Goal: Task Accomplishment & Management: Manage account settings

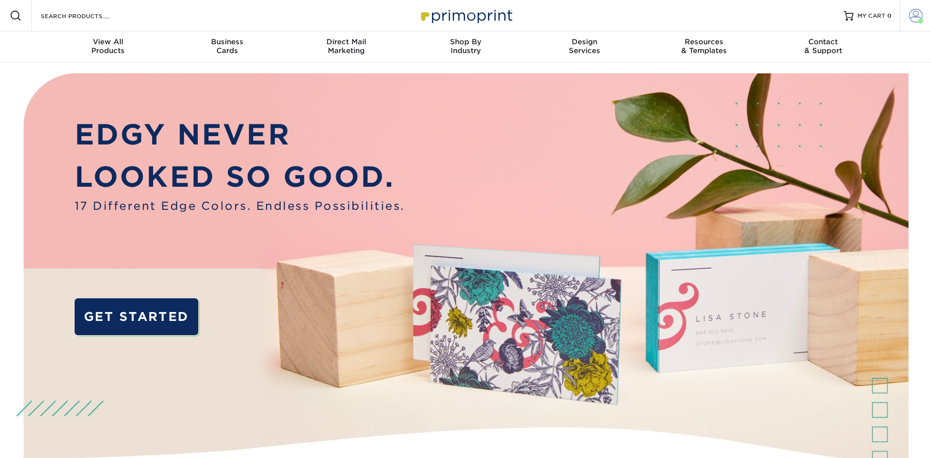
click at [918, 14] on span at bounding box center [916, 16] width 14 height 14
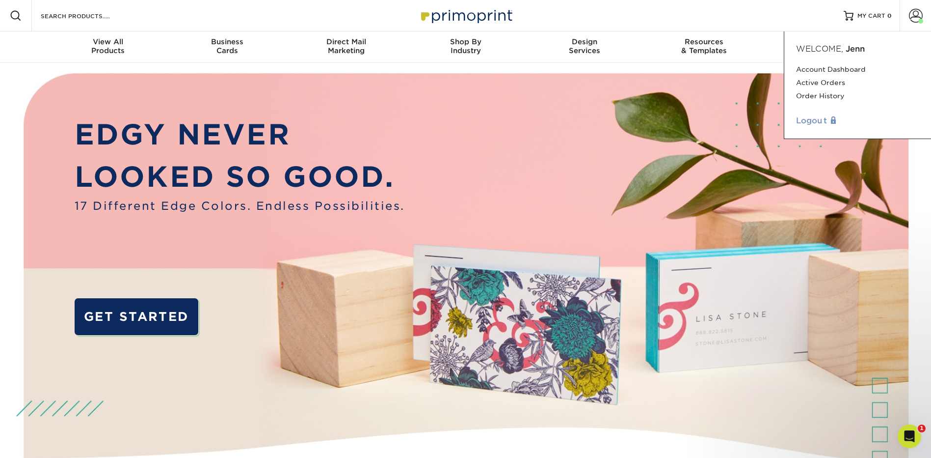
click at [814, 121] on link "Logout" at bounding box center [857, 121] width 123 height 12
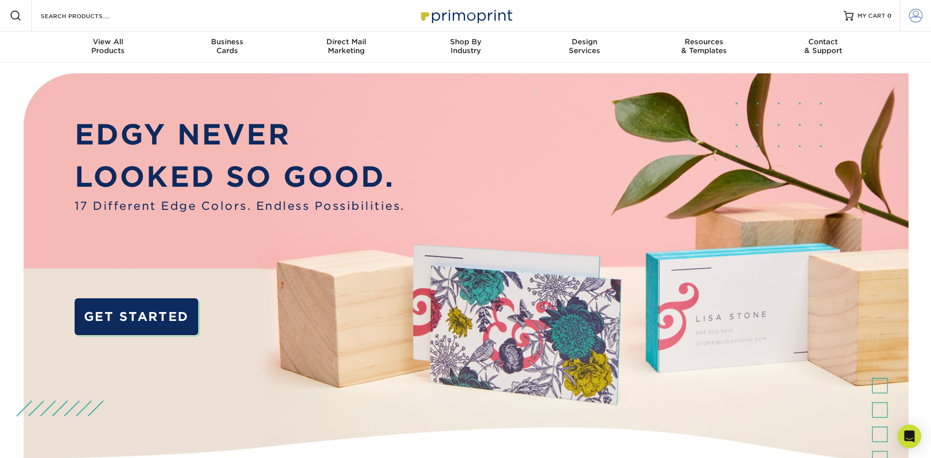
type input "info@starkssteakhouse.com"
click at [919, 14] on span at bounding box center [916, 16] width 14 height 14
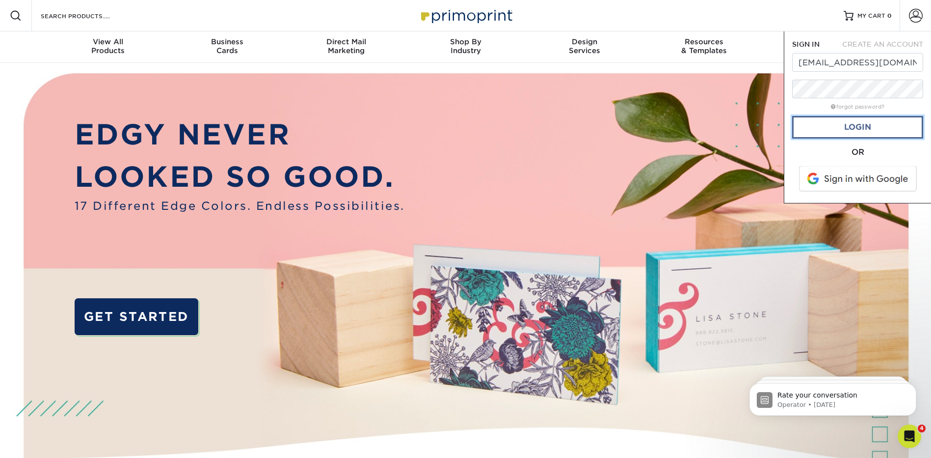
click at [832, 130] on link "Login" at bounding box center [858, 127] width 131 height 23
